Goal: Navigation & Orientation: Go to known website

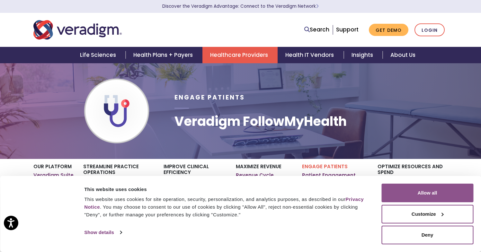
drag, startPoint x: 412, startPoint y: 192, endPoint x: 415, endPoint y: 185, distance: 7.8
click at [412, 192] on button "Allow all" at bounding box center [427, 193] width 92 height 19
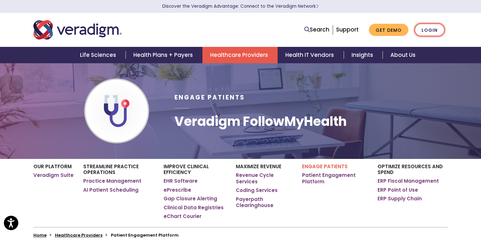
click at [427, 32] on link "Login" at bounding box center [429, 29] width 30 height 13
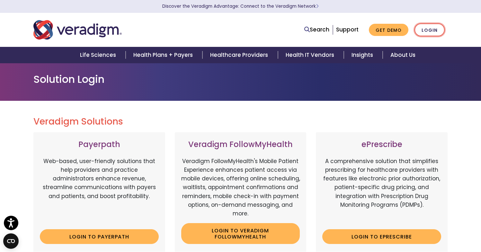
click at [426, 35] on link "Login" at bounding box center [429, 29] width 30 height 13
